Goal: Task Accomplishment & Management: Manage account settings

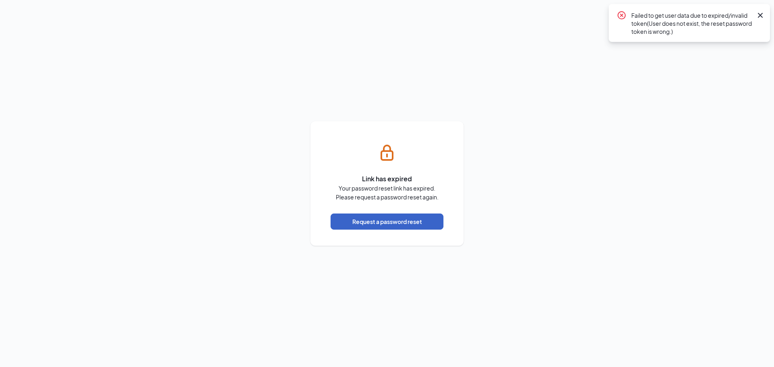
click at [408, 228] on button "Request a password reset" at bounding box center [387, 222] width 113 height 16
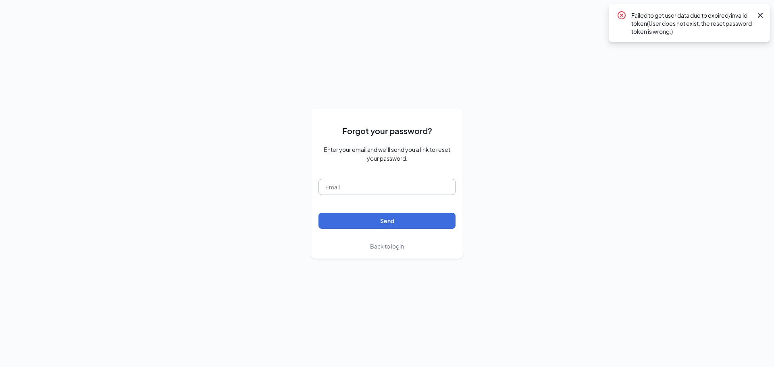
click at [360, 187] on input "text" at bounding box center [386, 187] width 137 height 16
click at [408, 225] on button "Send" at bounding box center [386, 221] width 137 height 16
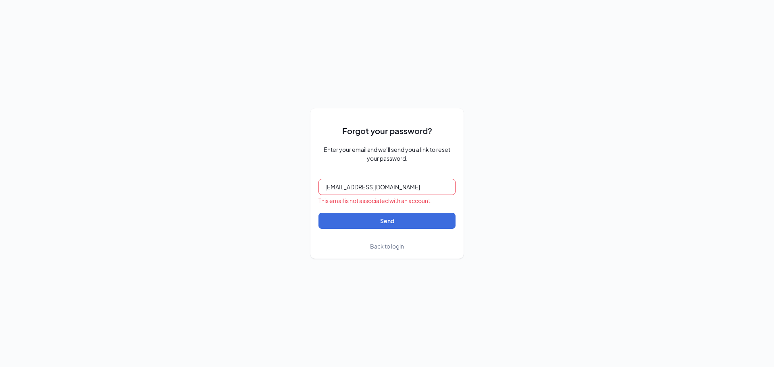
click at [414, 191] on input "wendys5704@tetco.com" at bounding box center [386, 187] width 137 height 16
type input "wendys5704@barbarosafoods.com"
click at [414, 221] on button "Send" at bounding box center [386, 221] width 137 height 16
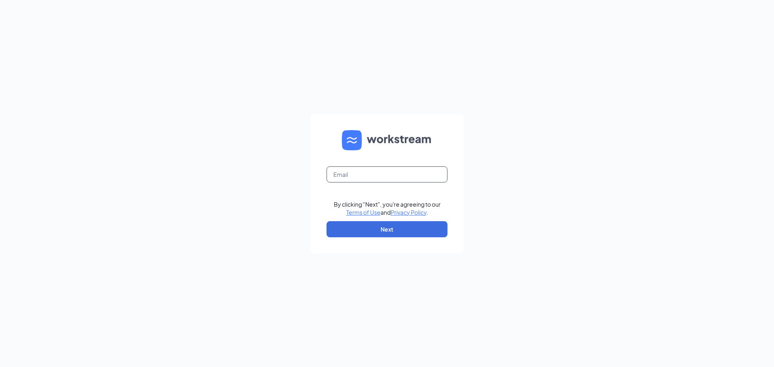
click at [382, 179] on input "text" at bounding box center [387, 175] width 121 height 16
type input "wendys5704@barbarosafoods.com"
click at [398, 232] on button "Next" at bounding box center [387, 229] width 121 height 16
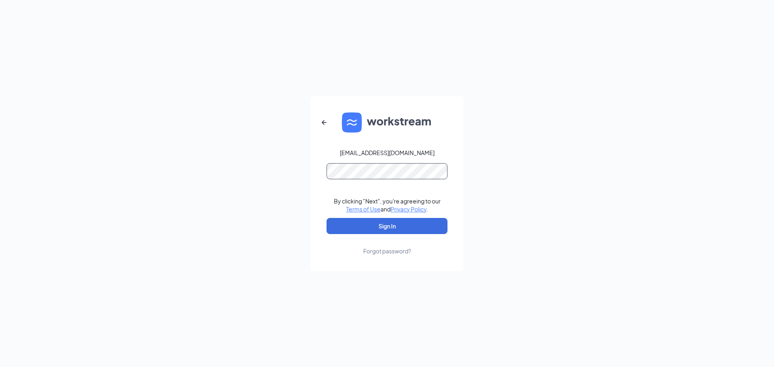
click at [327, 218] on button "Sign In" at bounding box center [387, 226] width 121 height 16
